Goal: Task Accomplishment & Management: Manage account settings

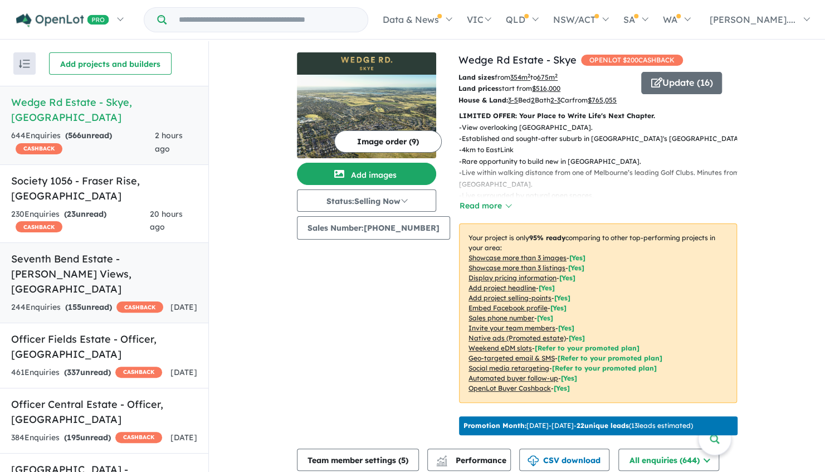
click at [56, 254] on link "Seventh Bend Estate - [PERSON_NAME] Views , [GEOGRAPHIC_DATA] 244 Enquir ies ( …" at bounding box center [104, 282] width 208 height 81
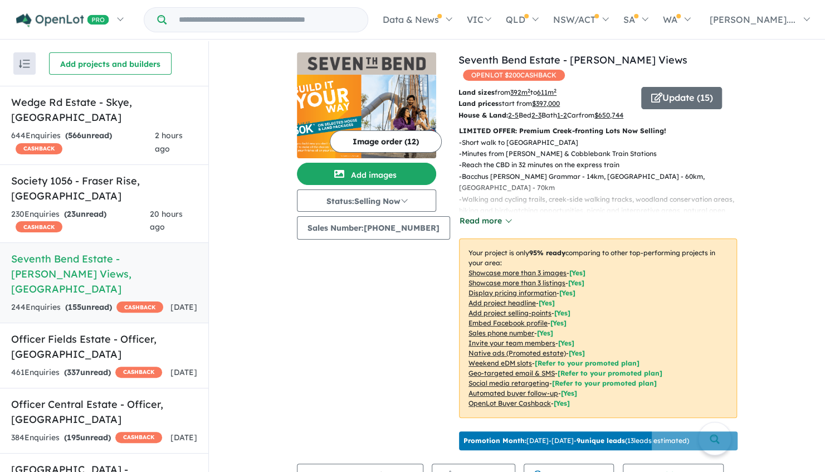
click at [473, 222] on button "Read more" at bounding box center [485, 220] width 52 height 13
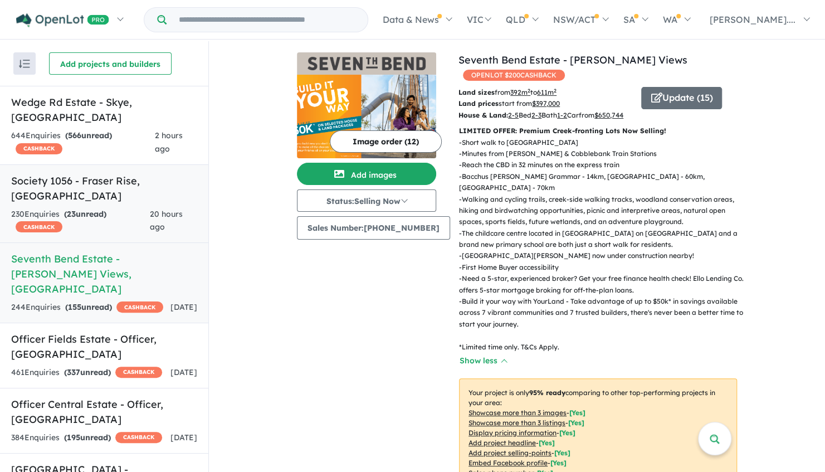
click at [72, 208] on div "230 Enquir ies ( 23 unread) CASHBACK" at bounding box center [80, 221] width 139 height 27
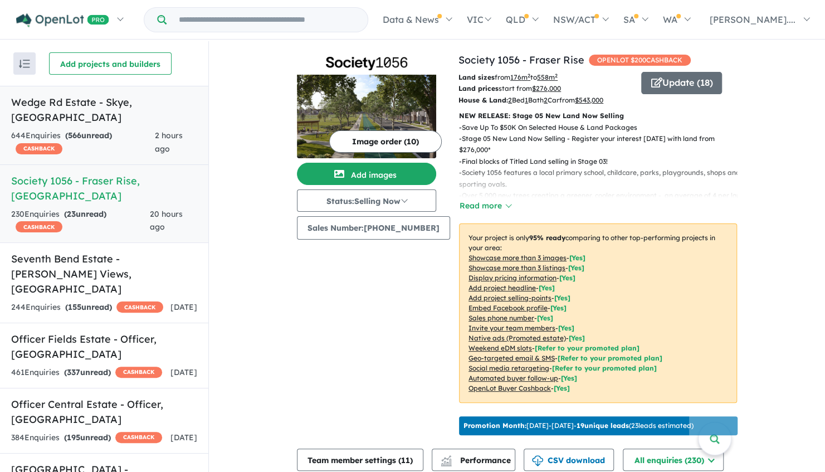
click at [90, 101] on h5 "Wedge Rd Estate - [GEOGRAPHIC_DATA] , [GEOGRAPHIC_DATA]" at bounding box center [104, 110] width 186 height 30
